Goal: Find specific page/section: Find specific page/section

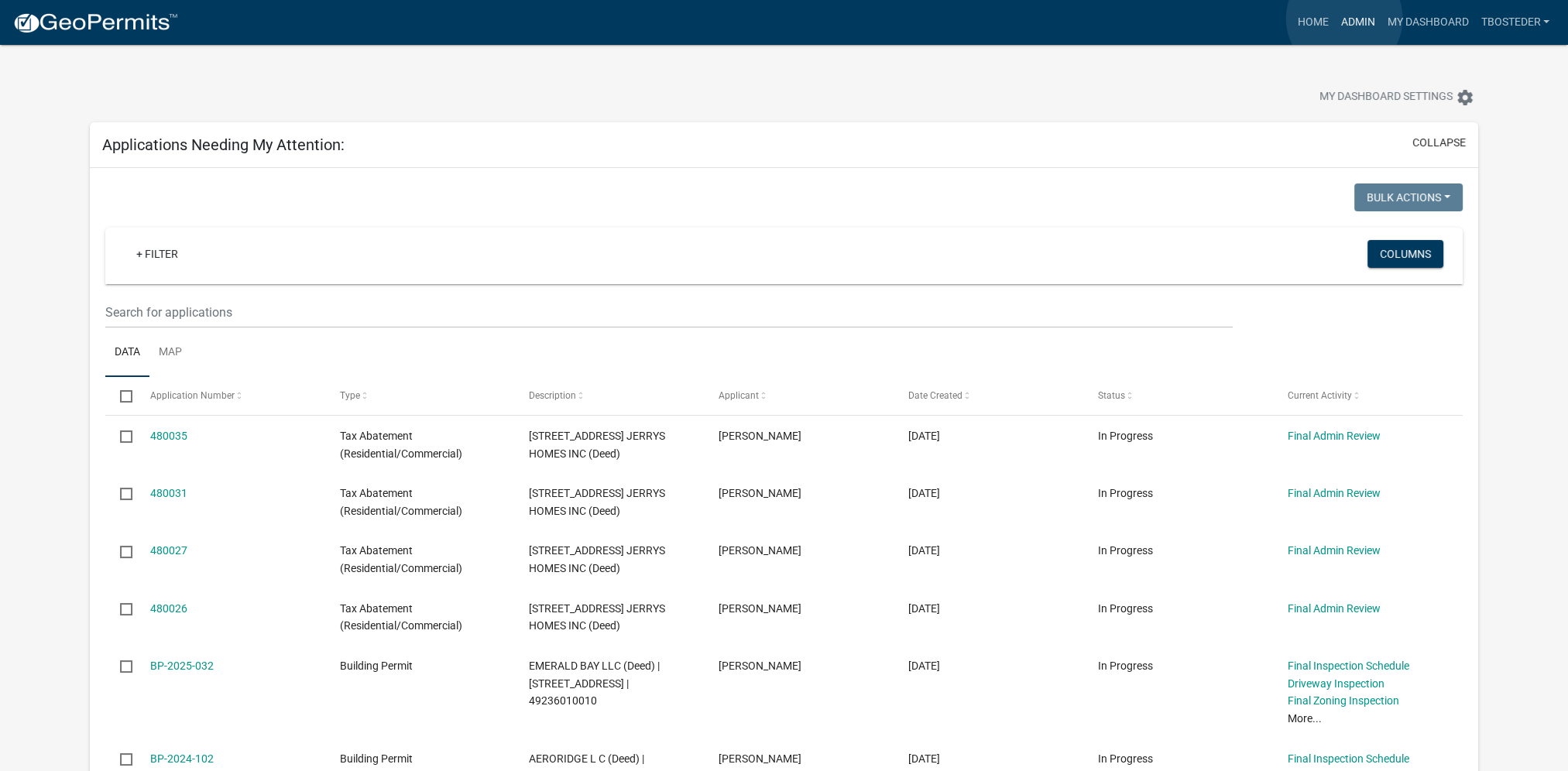
click at [1345, 19] on link "Admin" at bounding box center [1358, 22] width 47 height 30
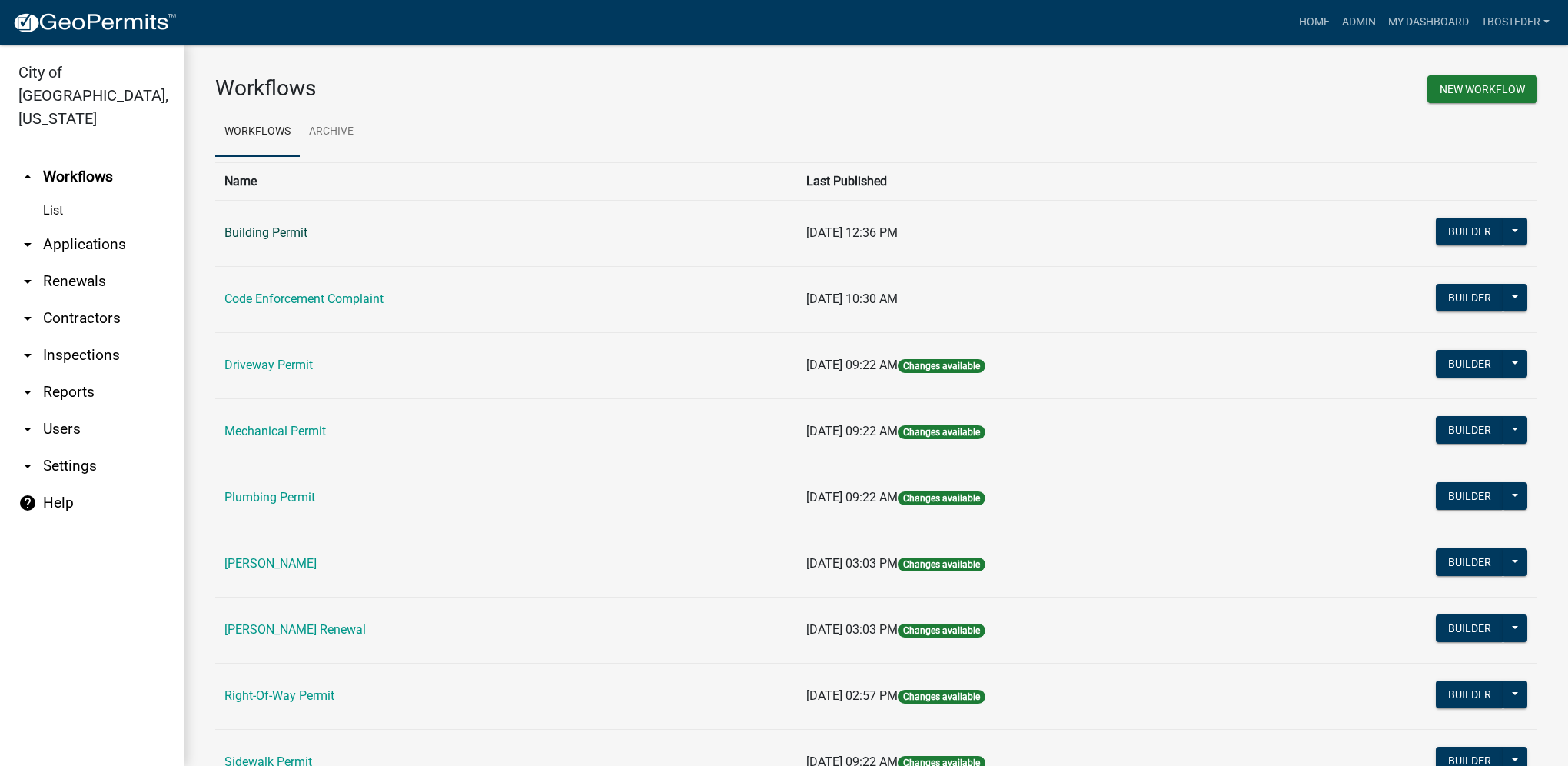
click at [278, 226] on link "Building Permit" at bounding box center [266, 233] width 83 height 15
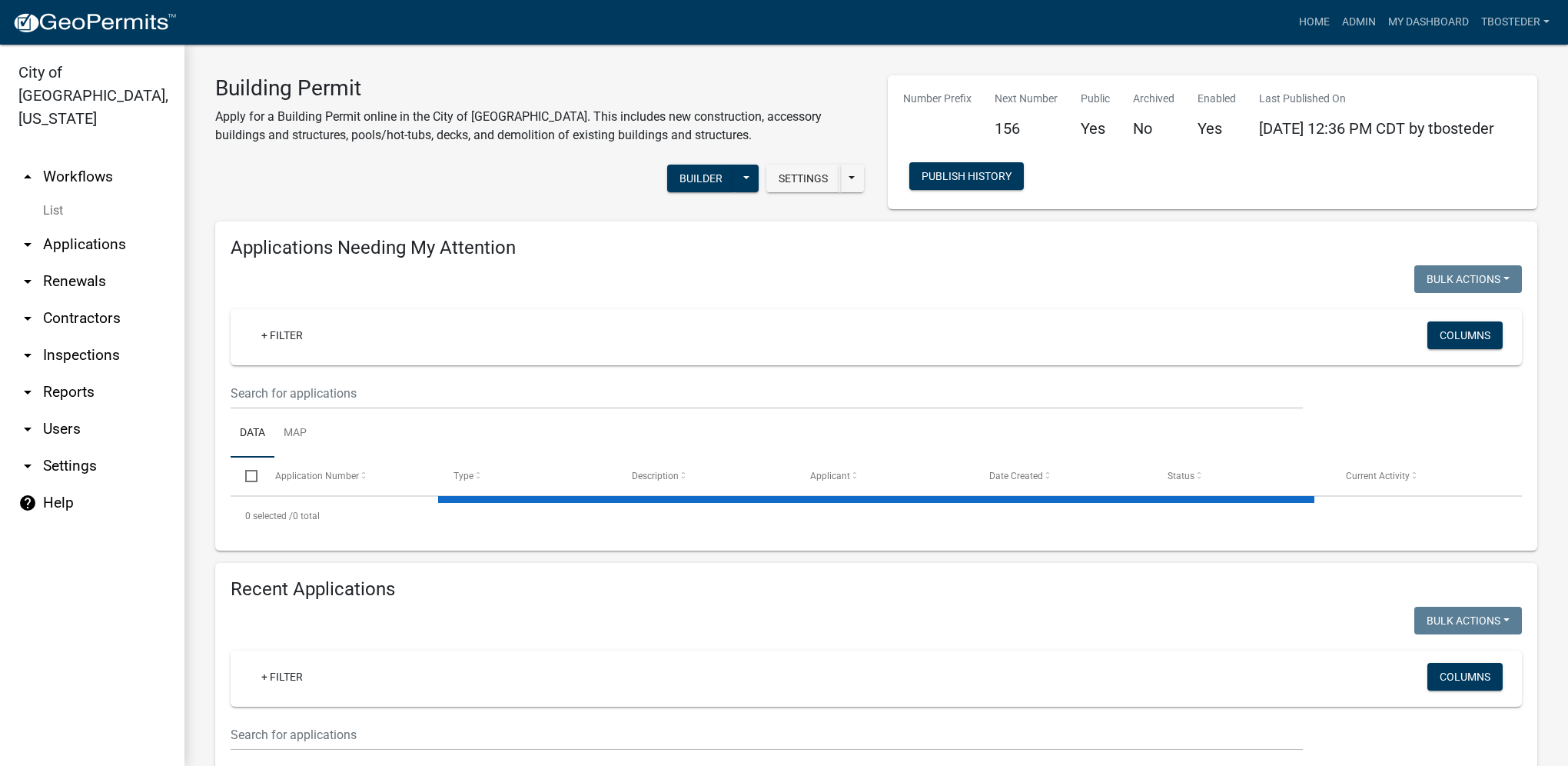
select select "1: 25"
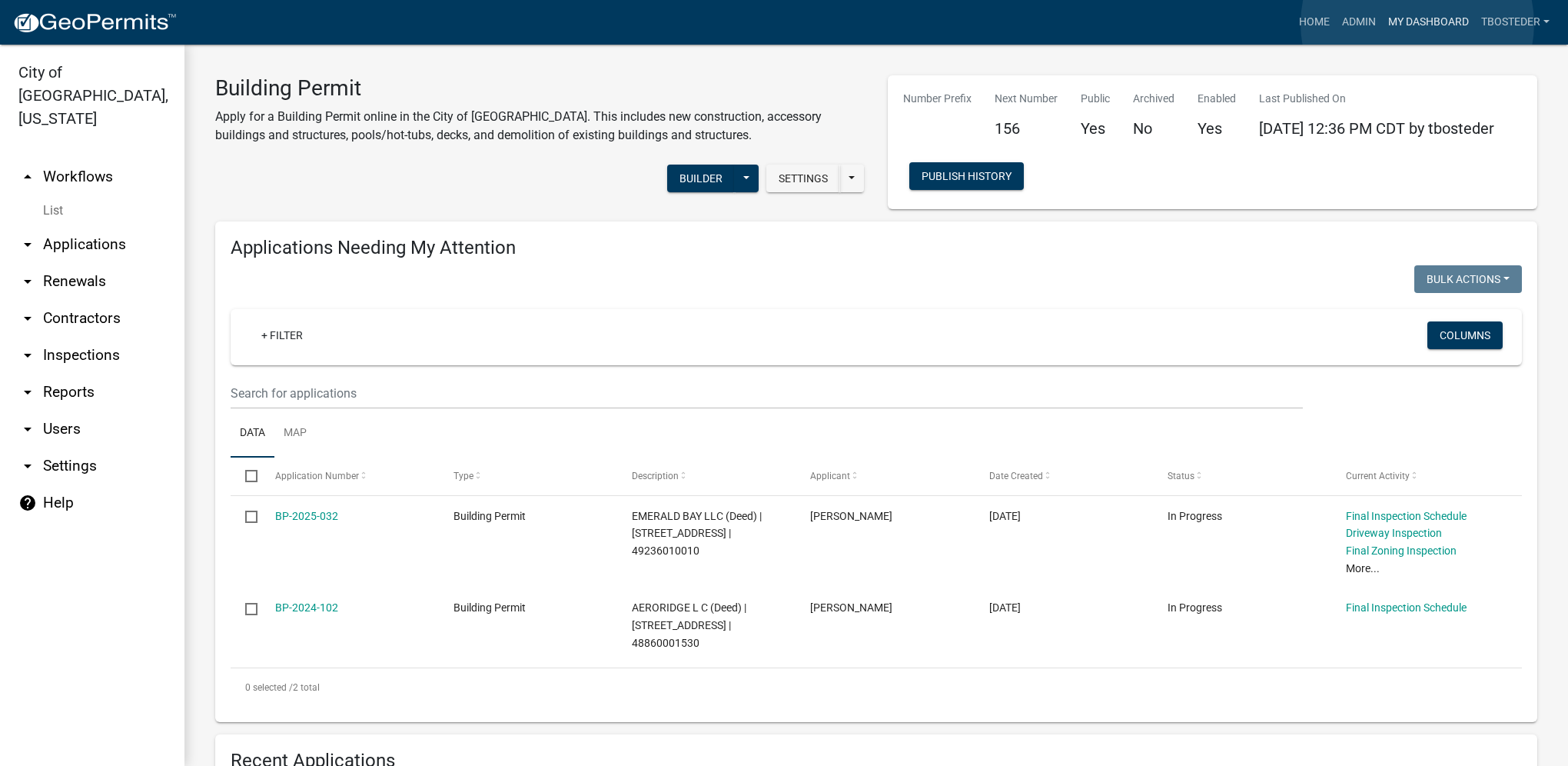
click at [1417, 24] on link "My Dashboard" at bounding box center [1428, 22] width 93 height 30
